Goal: Transaction & Acquisition: Purchase product/service

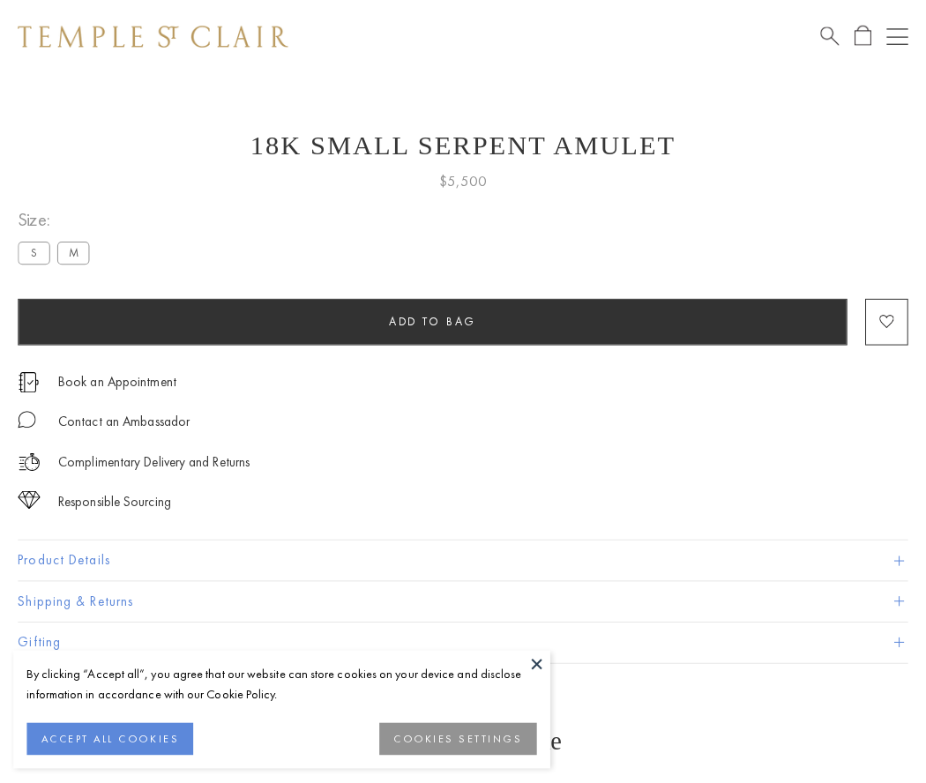
scroll to position [71, 0]
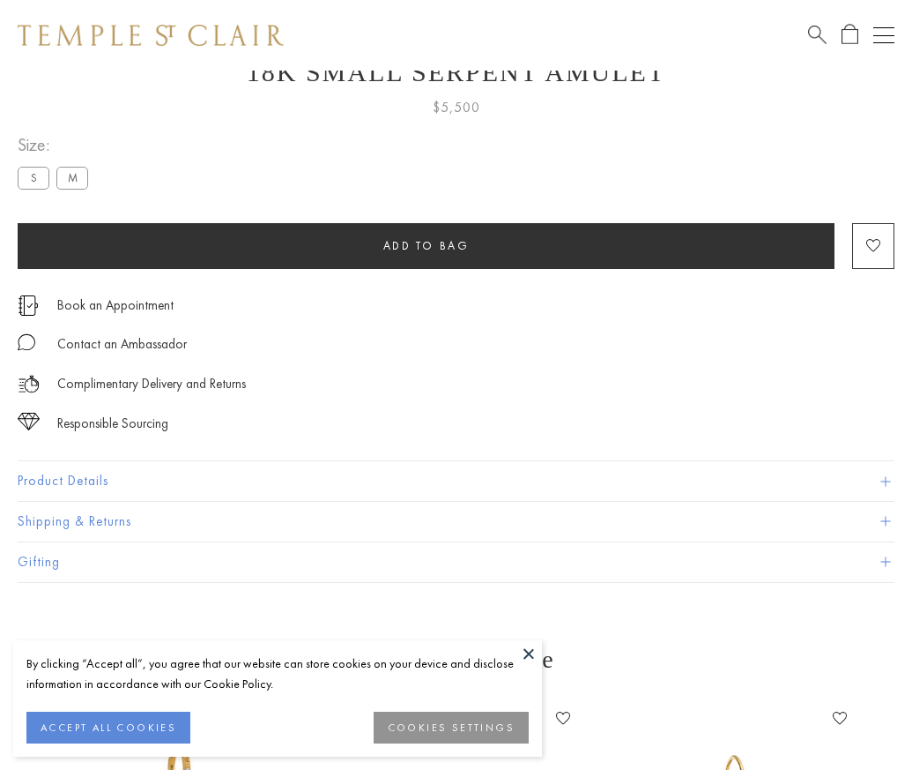
click at [426, 245] on span "Add to bag" at bounding box center [426, 245] width 86 height 15
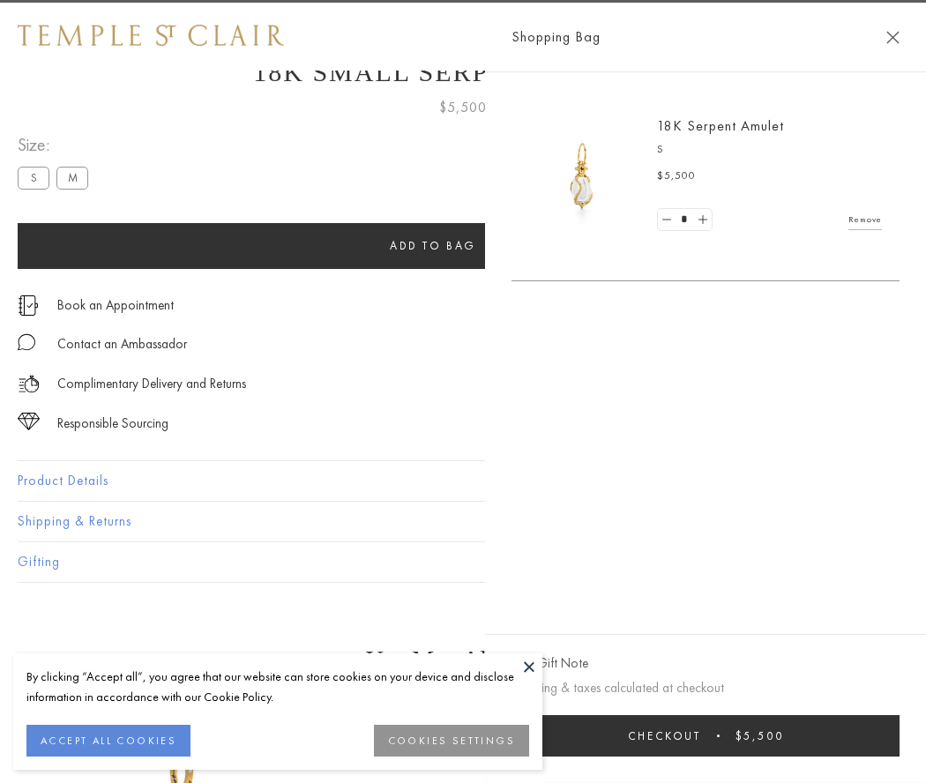
click at [710, 735] on button "Checkout $5,500" at bounding box center [705, 735] width 388 height 41
